Goal: Task Accomplishment & Management: Use online tool/utility

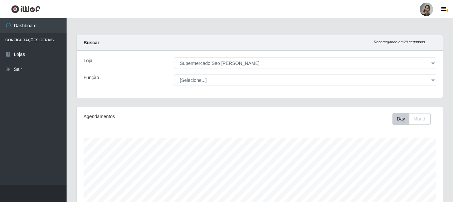
select select "383"
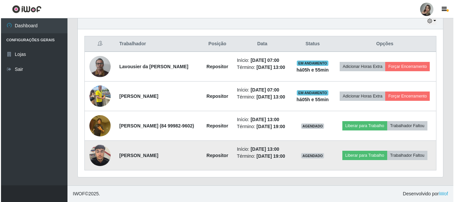
scroll to position [138, 366]
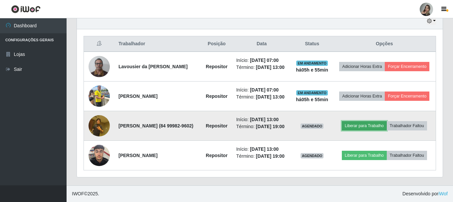
click at [361, 121] on button "Liberar para Trabalho" at bounding box center [364, 125] width 45 height 9
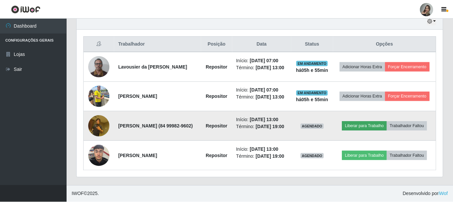
scroll to position [138, 362]
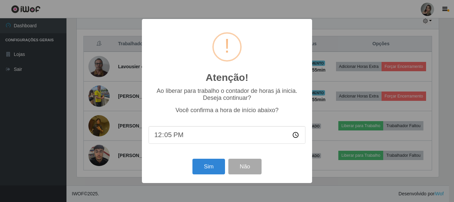
type input "12:54"
click at [202, 168] on button "Sim" at bounding box center [209, 167] width 32 height 16
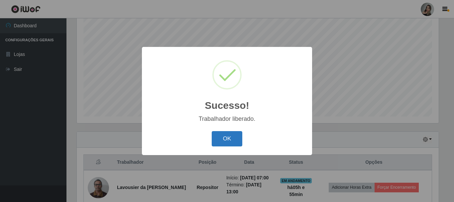
click at [221, 138] on button "OK" at bounding box center [227, 139] width 31 height 16
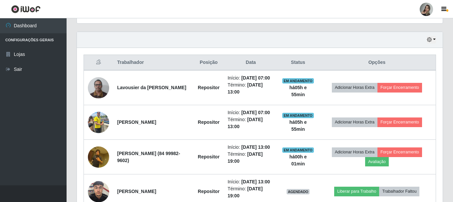
scroll to position [254, 0]
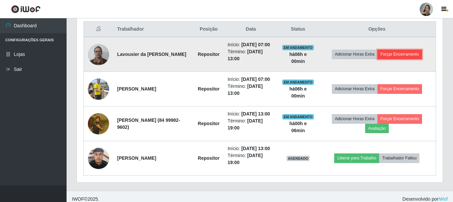
click at [397, 58] on button "Forçar Encerramento" at bounding box center [399, 54] width 45 height 9
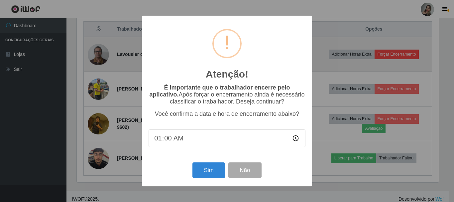
type input "13:00"
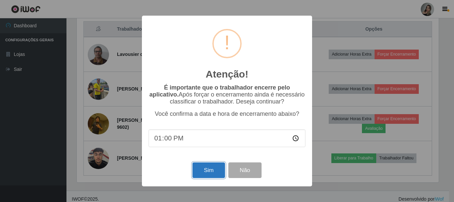
click at [212, 175] on button "Sim" at bounding box center [209, 170] width 32 height 16
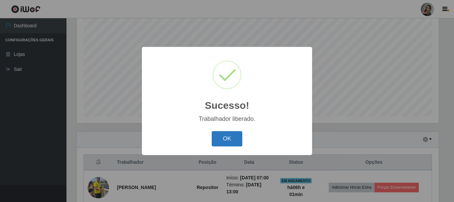
click at [232, 145] on button "OK" at bounding box center [227, 139] width 31 height 16
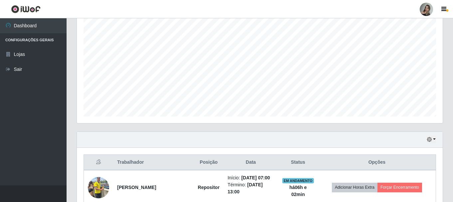
scroll to position [188, 0]
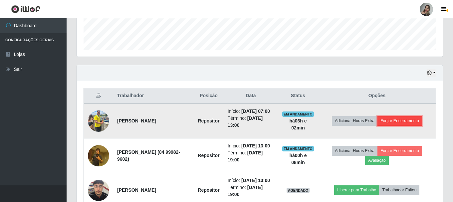
click at [400, 124] on button "Forçar Encerramento" at bounding box center [399, 120] width 45 height 9
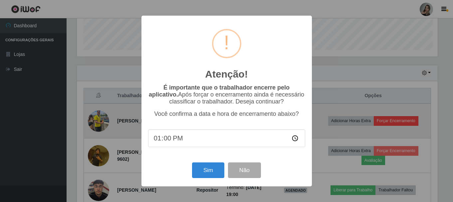
scroll to position [138, 362]
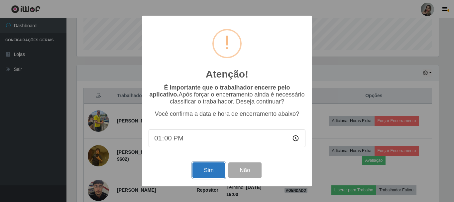
click at [219, 174] on button "Sim" at bounding box center [209, 170] width 32 height 16
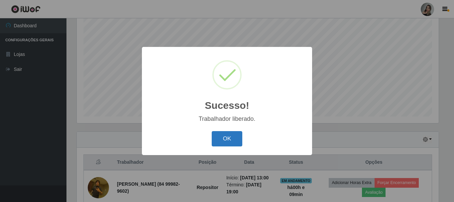
click at [234, 144] on button "OK" at bounding box center [227, 139] width 31 height 16
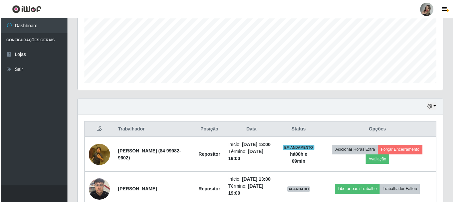
scroll to position [205, 0]
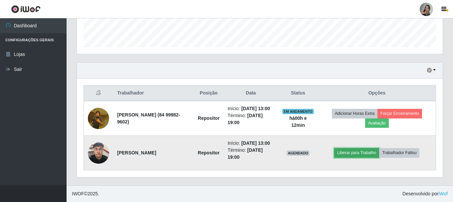
click at [357, 150] on button "Liberar para Trabalho" at bounding box center [356, 152] width 45 height 9
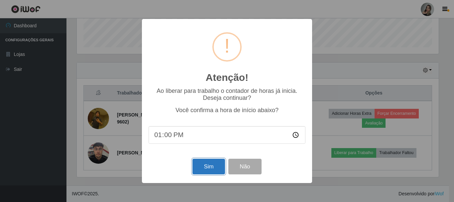
click at [214, 167] on button "Sim" at bounding box center [209, 167] width 32 height 16
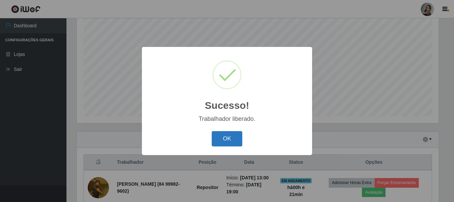
click at [225, 136] on button "OK" at bounding box center [227, 139] width 31 height 16
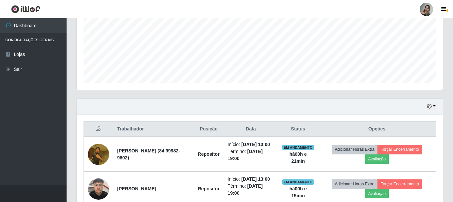
scroll to position [188, 0]
